Goal: Information Seeking & Learning: Learn about a topic

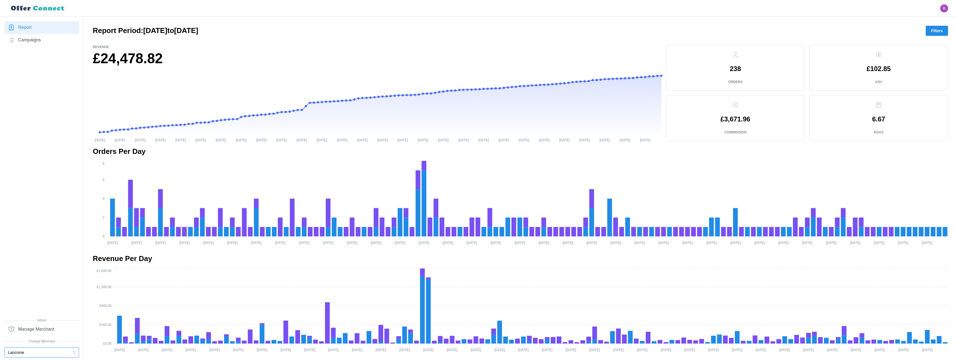
click at [68, 348] on button "Lancome" at bounding box center [41, 352] width 75 height 10
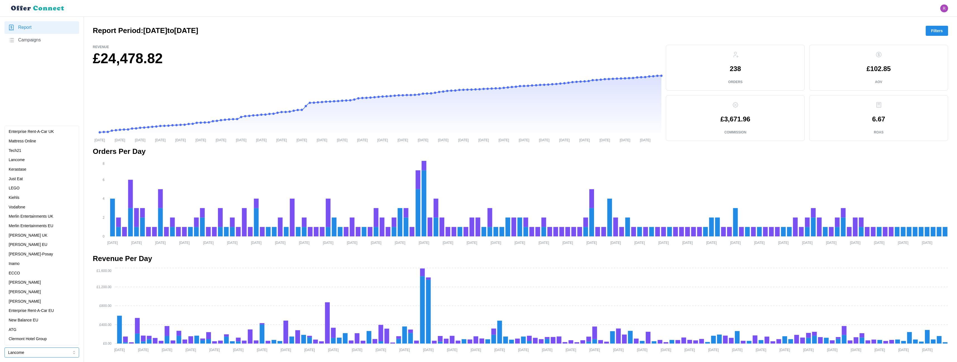
click at [47, 130] on p "Enterprise Rent-A-Car UK" at bounding box center [31, 132] width 45 height 6
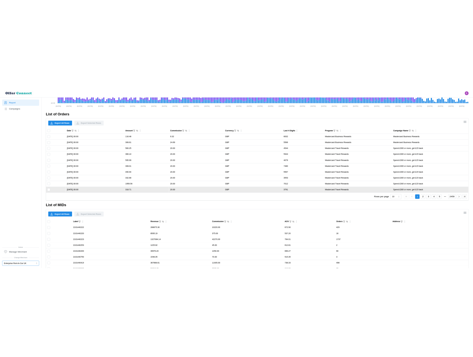
scroll to position [371, 0]
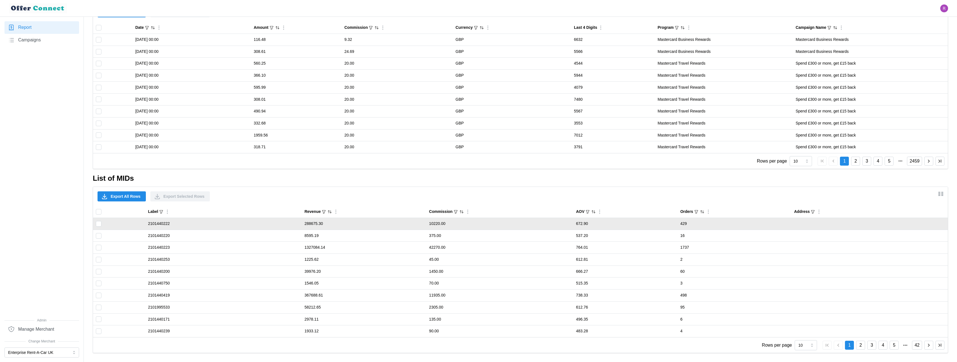
click at [162, 224] on td "2101440222" at bounding box center [223, 224] width 157 height 12
copy td "2101440222"
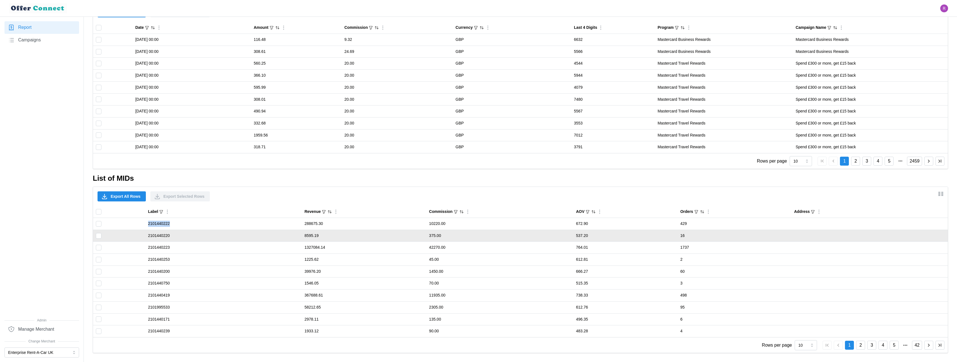
click at [164, 235] on td "2101440220" at bounding box center [223, 235] width 157 height 12
copy td "2101440220"
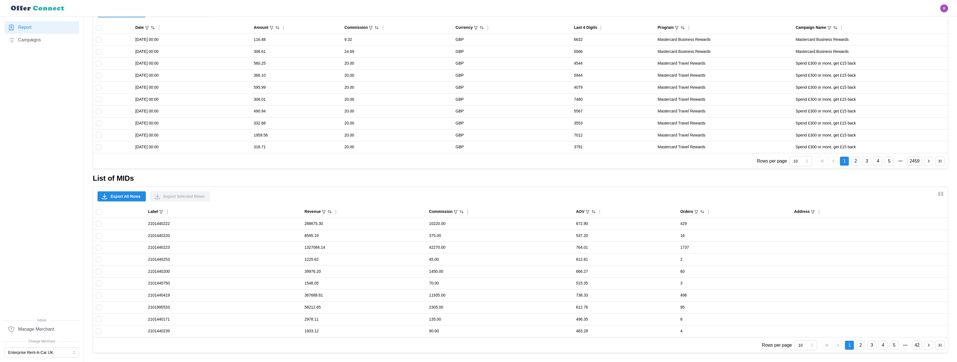
click at [813, 193] on div "Export All Rows Export Selected Rows" at bounding box center [520, 196] width 855 height 19
click at [210, 210] on div "Label" at bounding box center [223, 212] width 151 height 6
click at [326, 212] on div "Revenue" at bounding box center [319, 212] width 28 height 6
drag, startPoint x: 326, startPoint y: 212, endPoint x: 329, endPoint y: 211, distance: 3.3
click at [329, 211] on icon "Sorted by Revenue descending" at bounding box center [330, 211] width 4 height 4
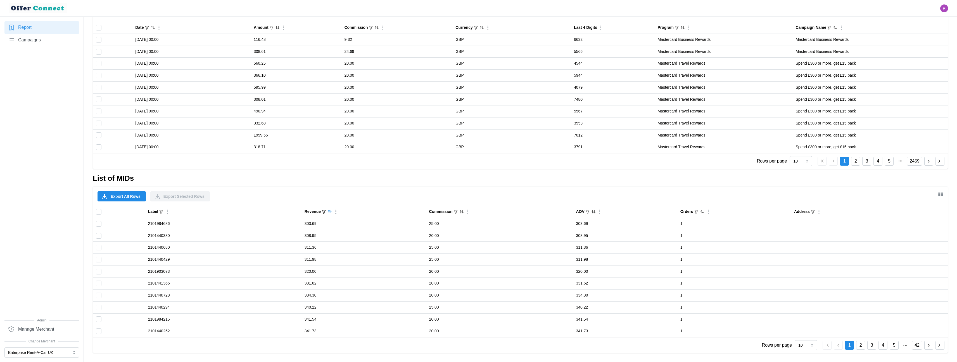
click at [329, 211] on icon "Sorted by Revenue ascending" at bounding box center [330, 211] width 4 height 4
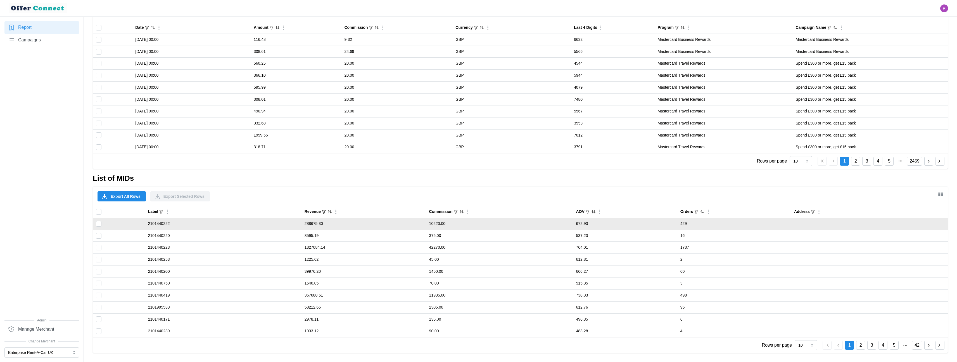
click at [160, 224] on td "2101440222" at bounding box center [223, 224] width 157 height 12
copy td "2101440222"
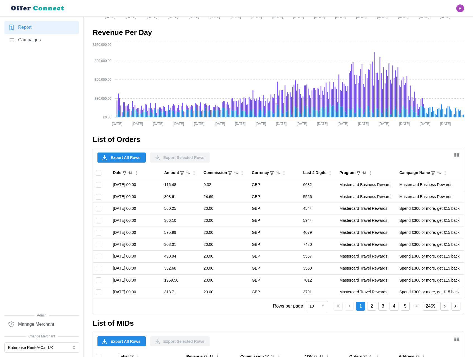
scroll to position [376, 0]
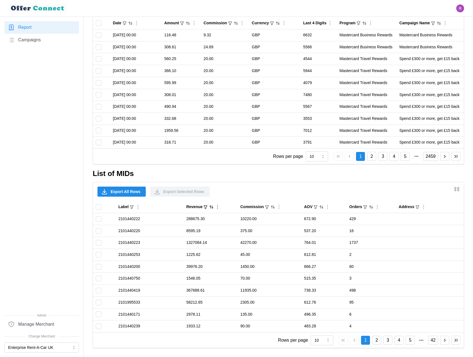
click at [76, 211] on div "Report Campaigns" at bounding box center [41, 167] width 75 height 292
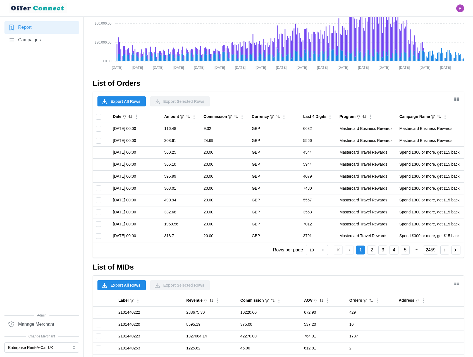
scroll to position [376, 0]
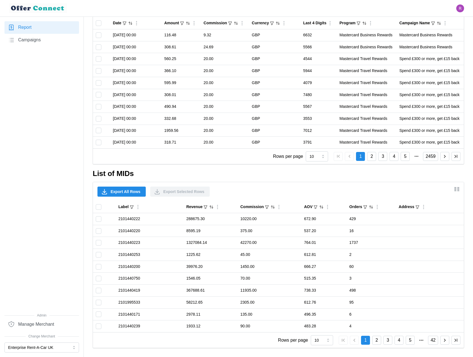
click at [69, 111] on div "Report Campaigns" at bounding box center [41, 167] width 75 height 292
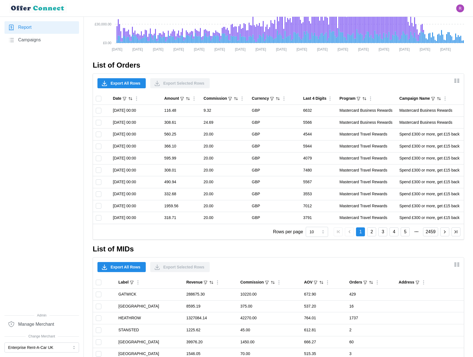
scroll to position [376, 0]
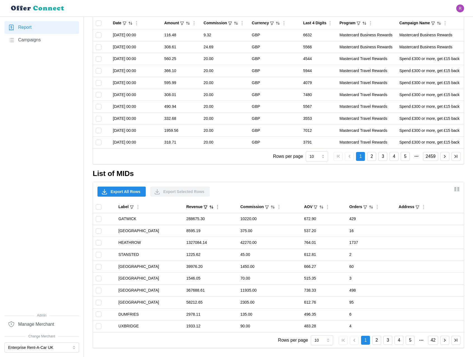
click at [211, 207] on icon "Sort by Revenue descending" at bounding box center [211, 207] width 4 height 4
click at [446, 340] on icon "button" at bounding box center [445, 340] width 5 height 5
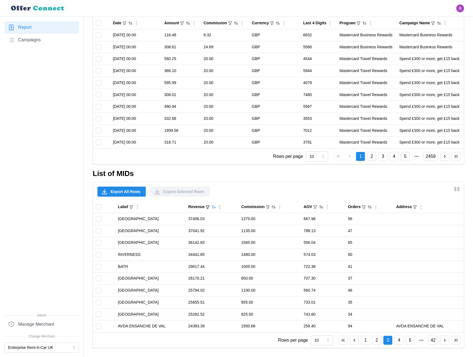
click at [446, 340] on icon "button" at bounding box center [445, 340] width 5 height 5
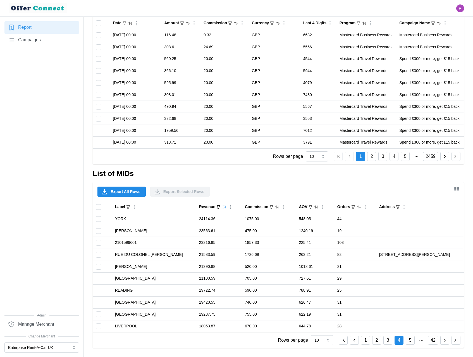
click at [446, 340] on icon "button" at bounding box center [445, 340] width 5 height 5
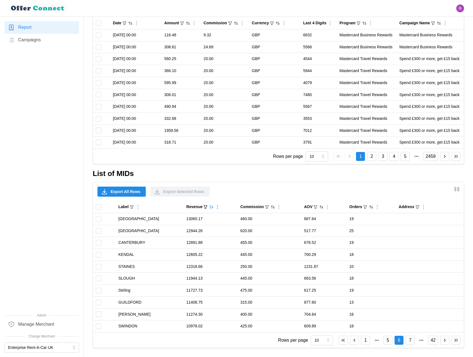
click at [446, 340] on icon "button" at bounding box center [445, 340] width 5 height 5
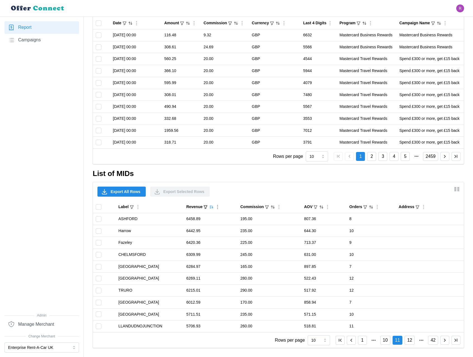
click at [446, 340] on icon "button" at bounding box center [445, 340] width 5 height 5
click at [445, 340] on icon "button" at bounding box center [445, 340] width 5 height 5
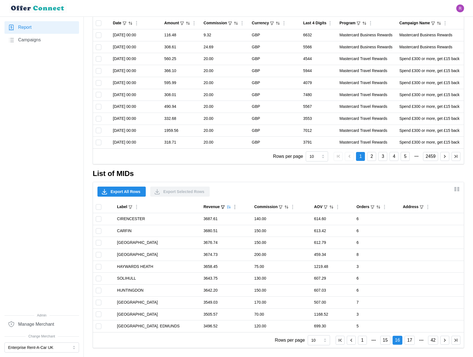
click at [445, 340] on icon "button" at bounding box center [445, 340] width 5 height 5
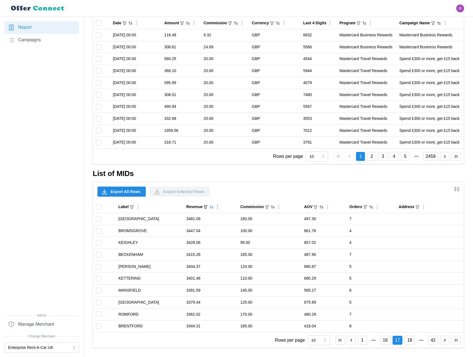
click at [445, 340] on icon "button" at bounding box center [445, 340] width 5 height 5
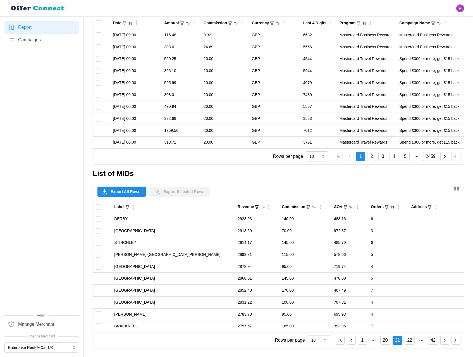
click at [445, 340] on icon "button" at bounding box center [445, 340] width 5 height 5
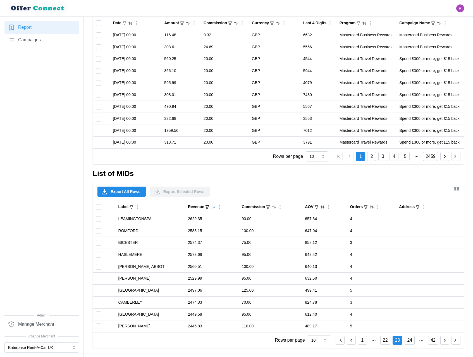
click at [445, 340] on icon "button" at bounding box center [445, 340] width 5 height 5
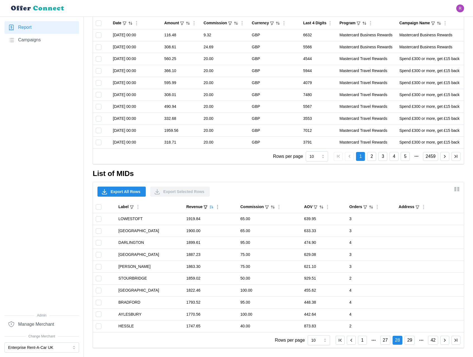
click at [445, 340] on icon "button" at bounding box center [445, 340] width 5 height 5
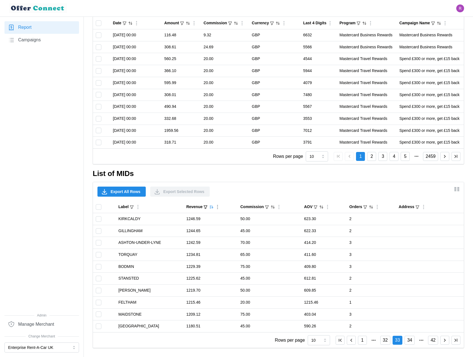
click at [445, 340] on icon "button" at bounding box center [445, 340] width 5 height 5
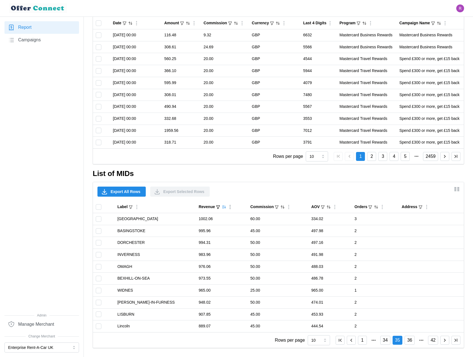
click at [445, 340] on icon "button" at bounding box center [445, 340] width 5 height 5
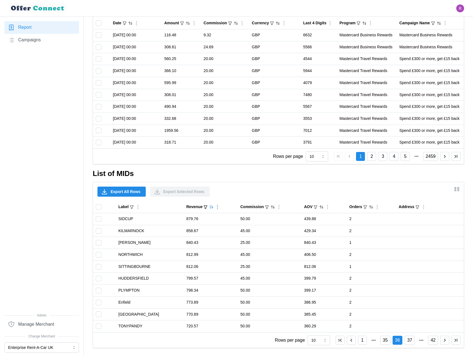
click at [445, 340] on icon "button" at bounding box center [445, 340] width 5 height 5
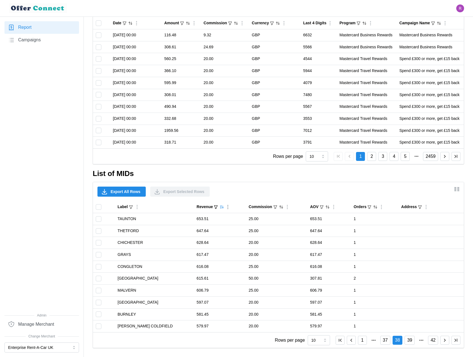
click at [445, 340] on icon "button" at bounding box center [445, 340] width 5 height 5
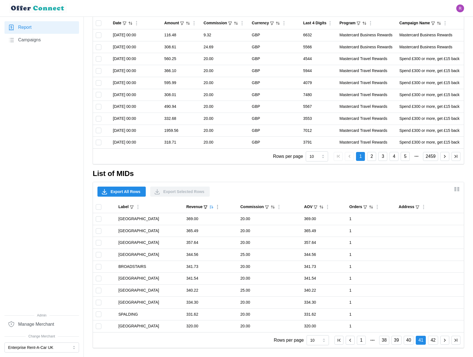
click at [445, 340] on icon "button" at bounding box center [445, 340] width 5 height 5
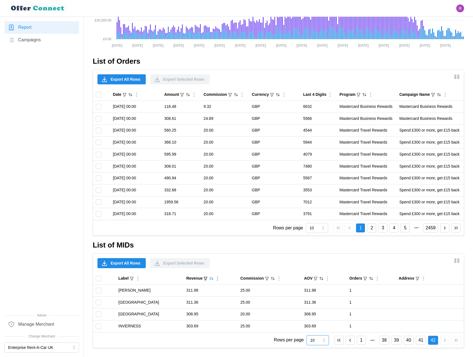
click at [321, 341] on input "10" at bounding box center [318, 340] width 22 height 10
click at [316, 328] on div "100" at bounding box center [317, 328] width 20 height 10
type input "100"
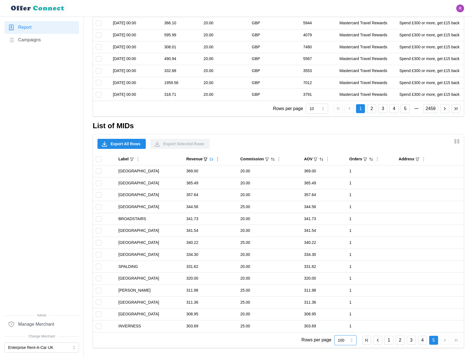
click at [350, 342] on input "100" at bounding box center [346, 340] width 22 height 10
click at [346, 330] on div "100" at bounding box center [346, 327] width 20 height 10
click at [388, 341] on button "1" at bounding box center [389, 340] width 9 height 9
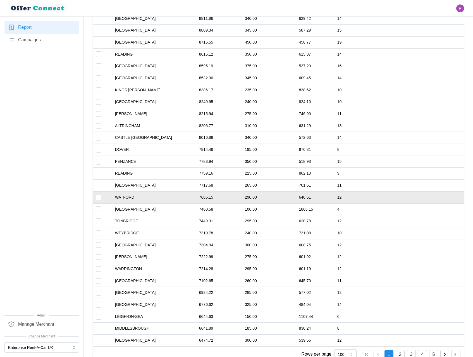
scroll to position [1449, 0]
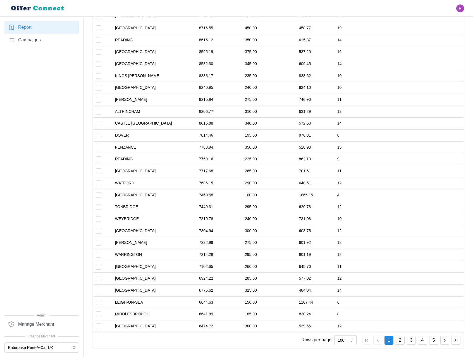
click at [444, 341] on icon "button" at bounding box center [445, 340] width 5 height 5
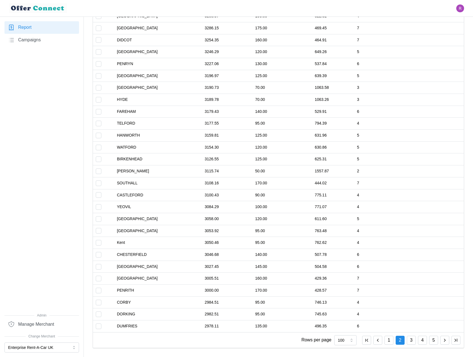
click at [391, 342] on button "1" at bounding box center [389, 340] width 9 height 9
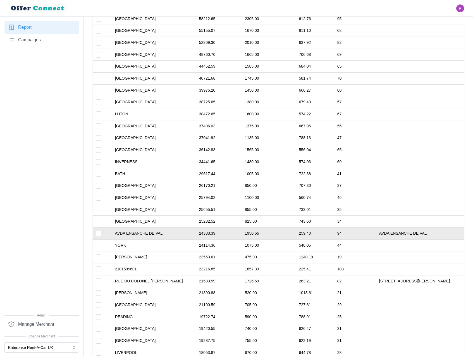
scroll to position [544, 0]
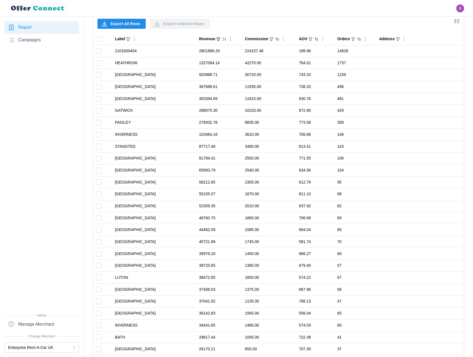
click at [264, 6] on div at bounding box center [236, 8] width 473 height 16
